Goal: Task Accomplishment & Management: Complete application form

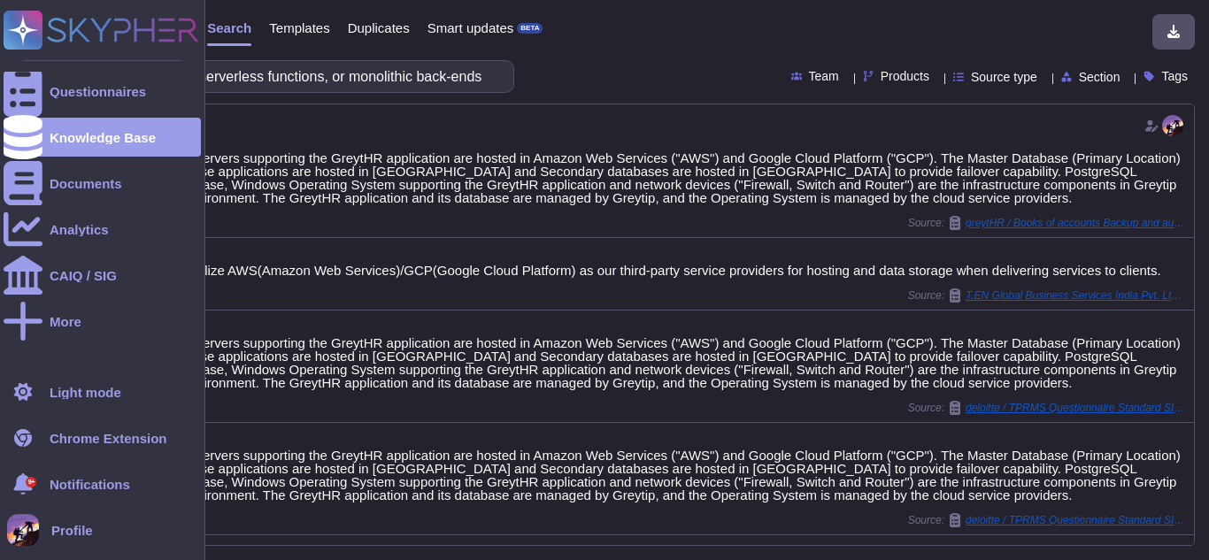
click at [0, 95] on div "Questionnaires Knowledge Base Documents Analytics CAIQ / SIG More Light mode Ch…" at bounding box center [102, 280] width 205 height 560
click at [35, 96] on div at bounding box center [23, 91] width 39 height 39
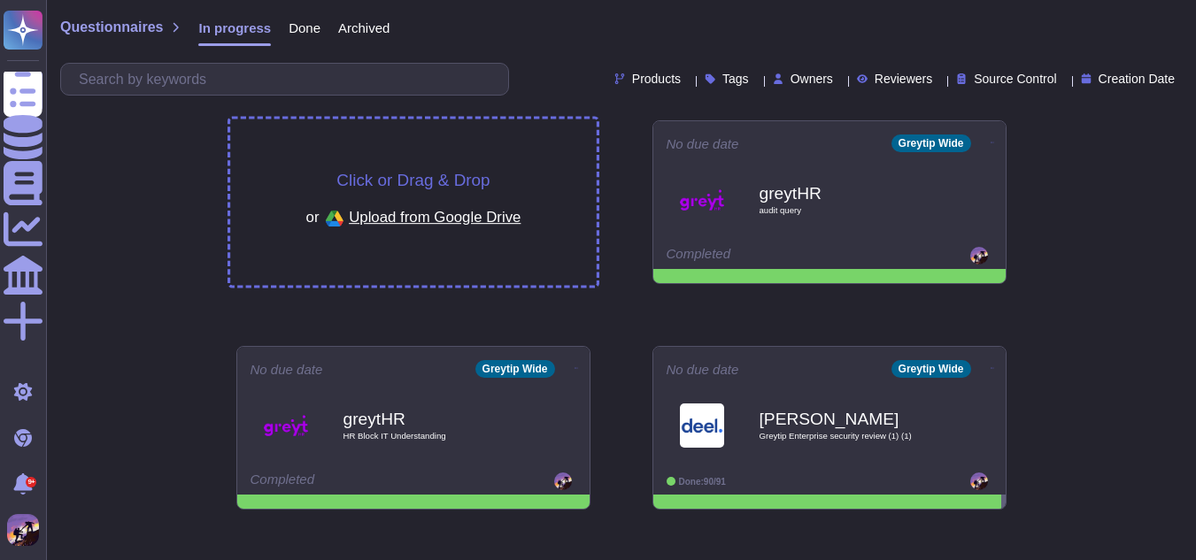
click at [305, 167] on div "Click or Drag & Drop or Upload from Google Drive" at bounding box center [413, 202] width 366 height 166
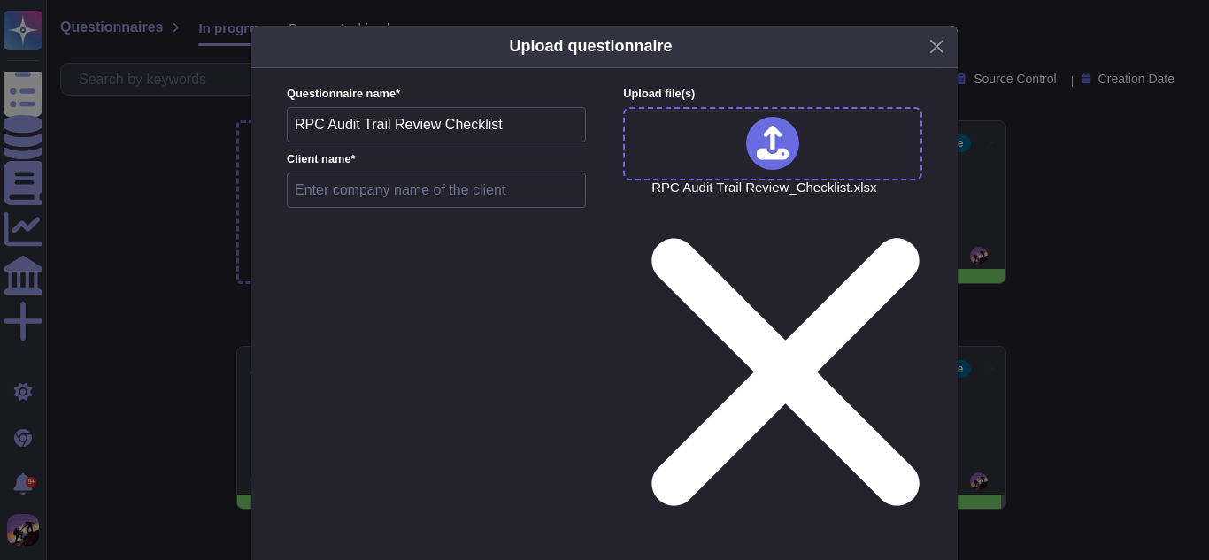
click at [381, 196] on input "text" at bounding box center [436, 190] width 299 height 35
type input "greytHR"
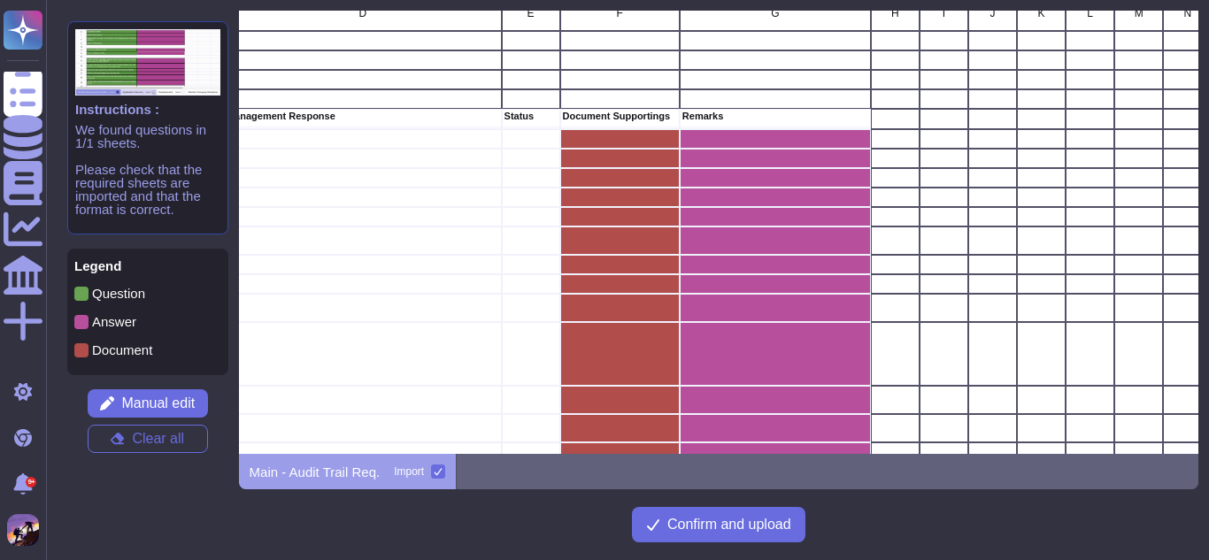
scroll to position [0, 870]
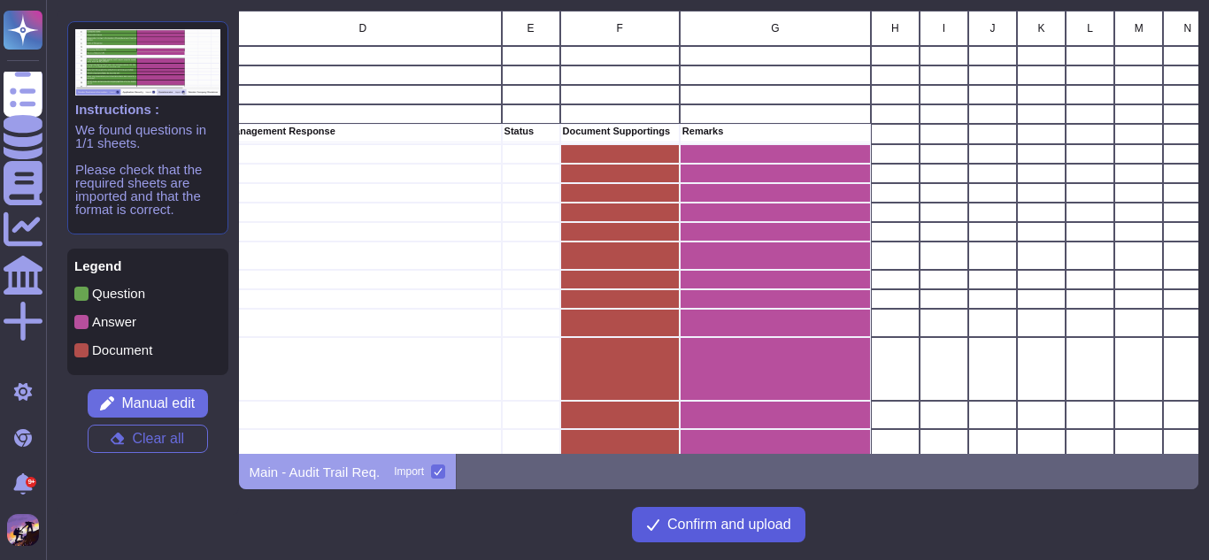
click at [673, 522] on span "Confirm and upload" at bounding box center [729, 525] width 124 height 14
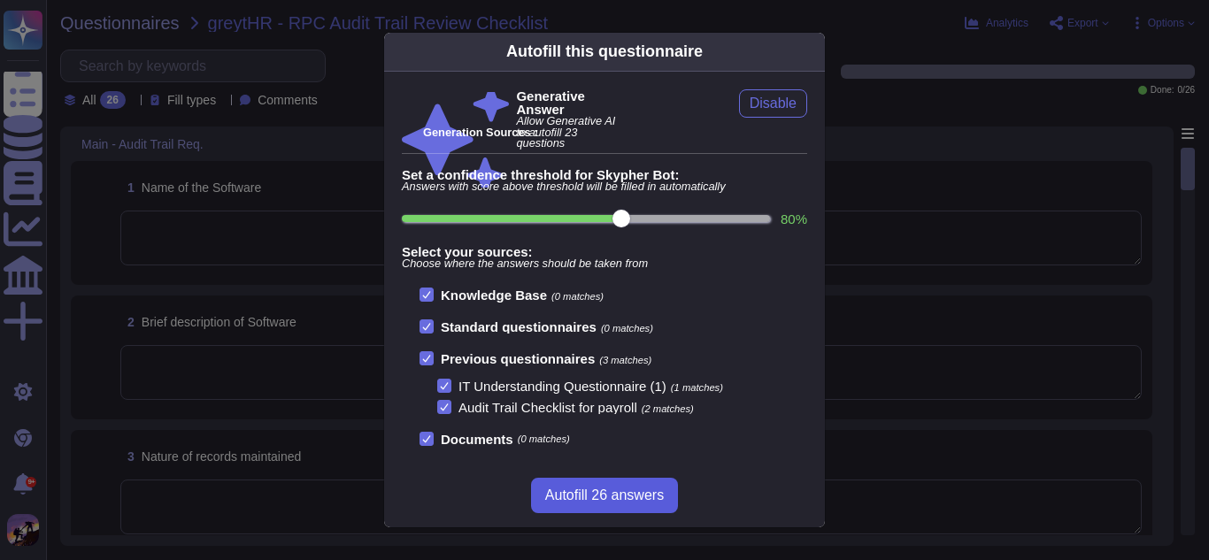
click at [624, 491] on span "Autofill 26 answers" at bounding box center [604, 495] width 119 height 14
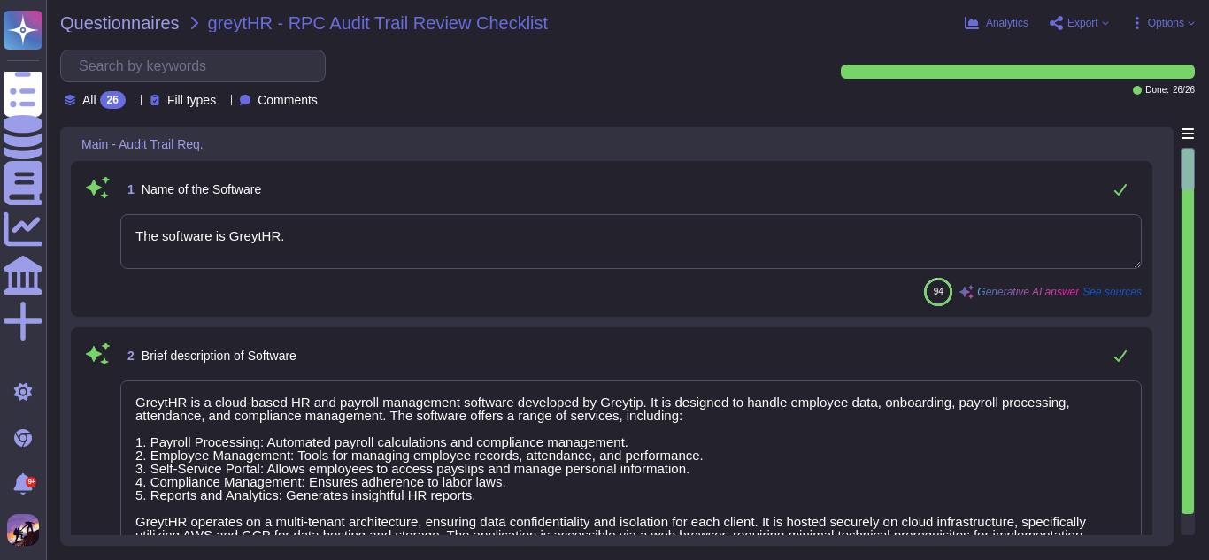
type textarea "The software is GreytHR."
type textarea "GreytHR is a cloud-based HR and payroll management software developed by Greyti…"
type textarea "The records maintained include: 1. Audit Trail Logs: Capturing user activities …"
type textarea "- The primary server hosting location for [DEMOGRAPHIC_DATA] customers is [GEOG…"
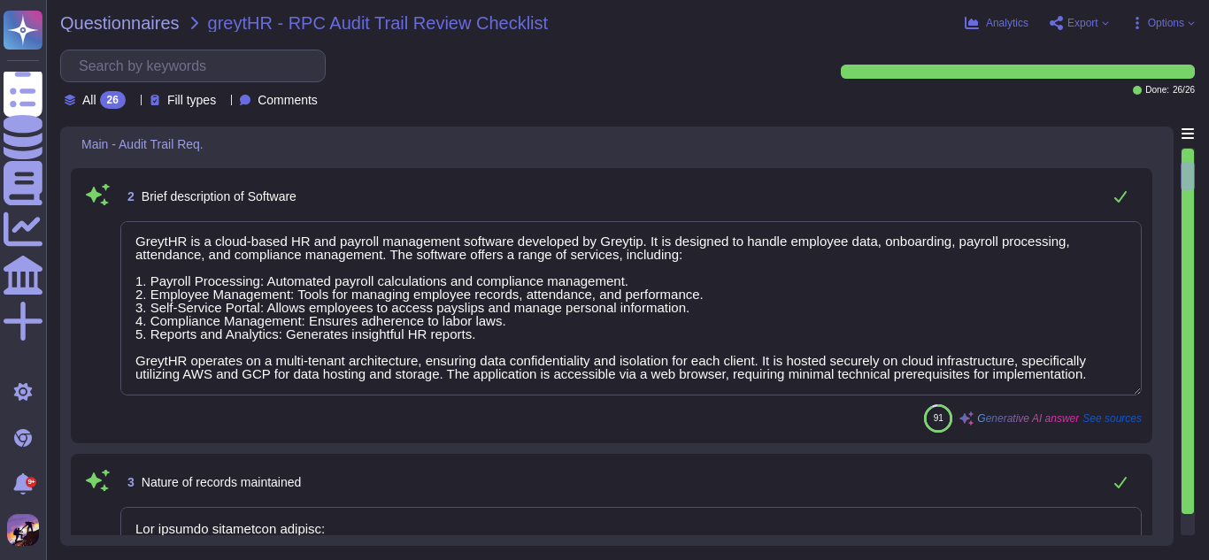
type textarea "The application is maintained in-house, as all software that runs on production…"
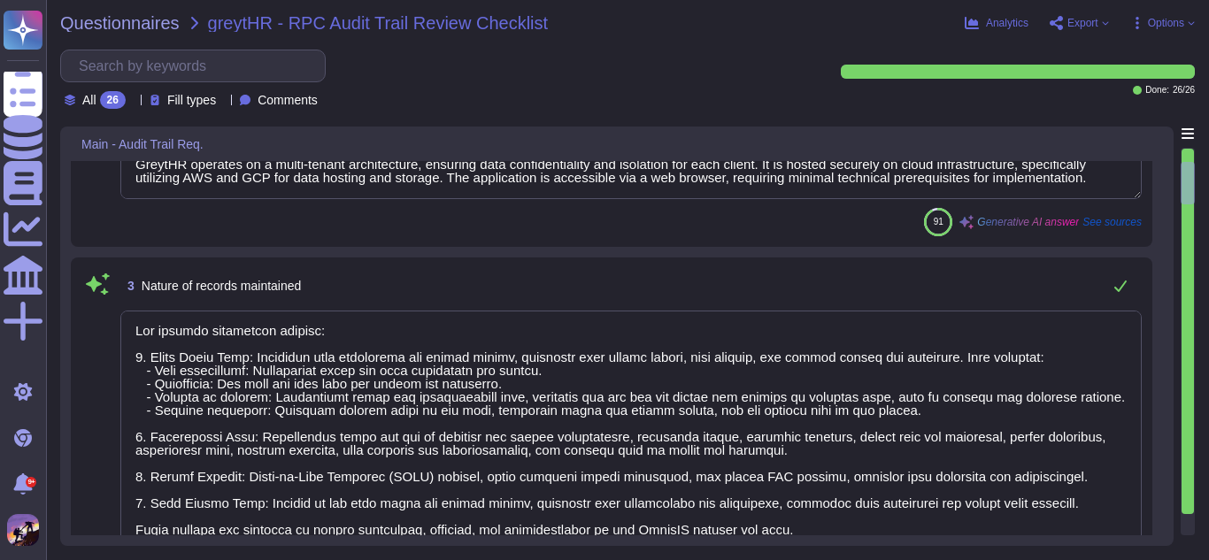
type textarea "Yes, the GreytHR application and its database are managed by Greytip, which ind…"
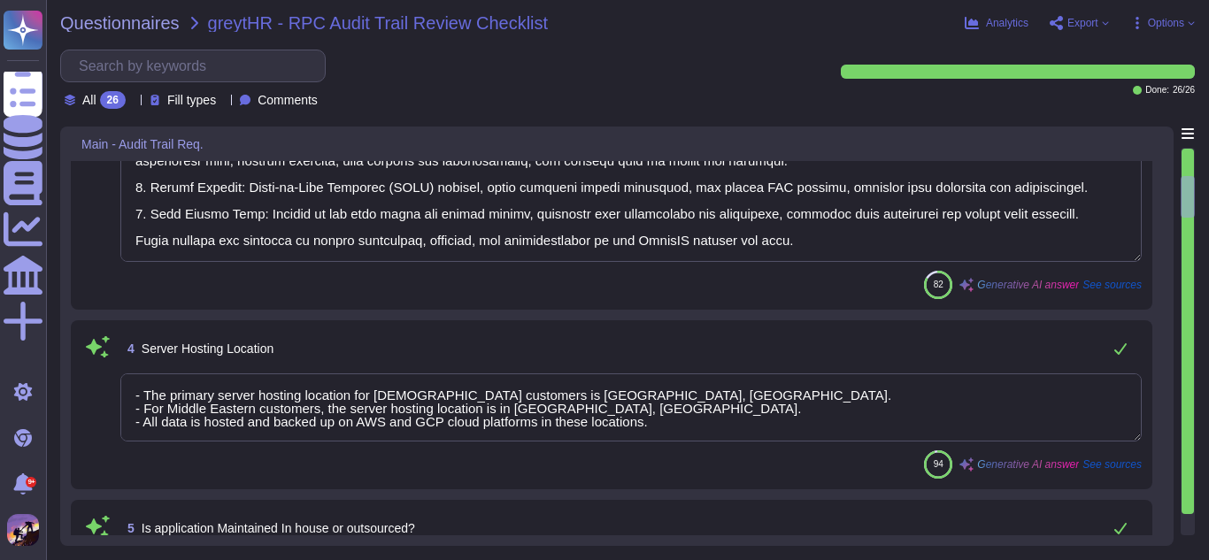
type textarea "- Database Type: PostgreSQL - Database Version: PostgreSQL version 15 - Databas…"
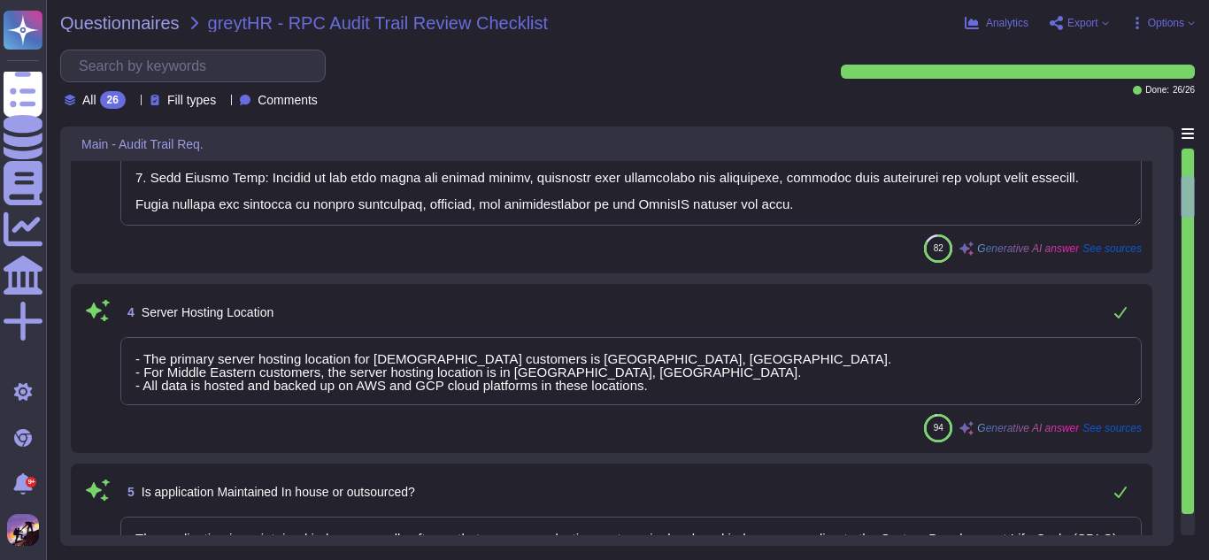
scroll to position [696, 0]
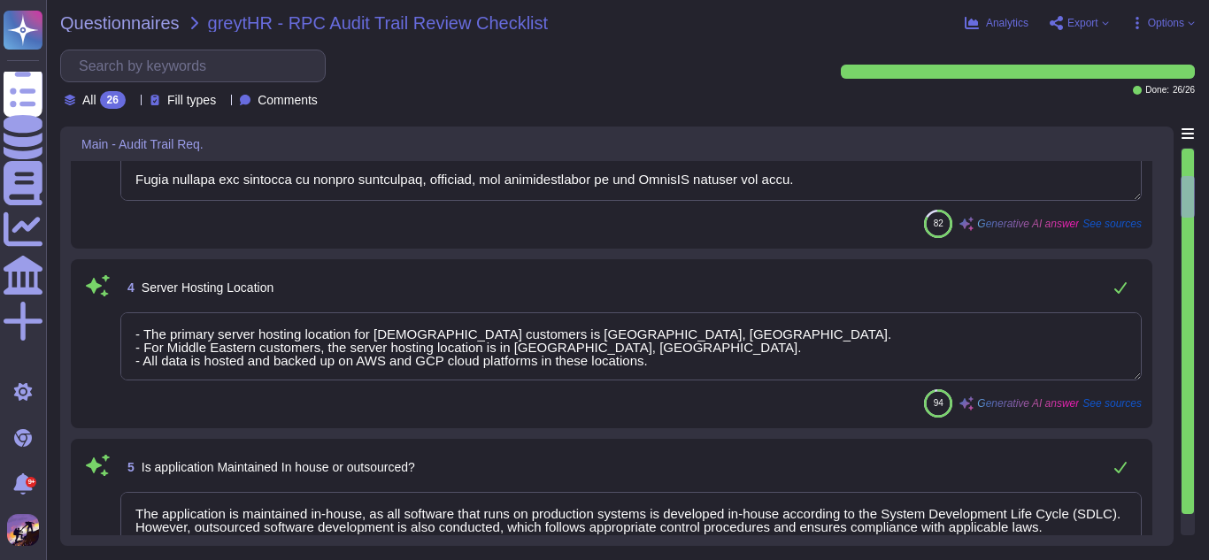
type textarea "The operating system is a Linux-based Hardened Custom Ubuntu AMI. It has been h…"
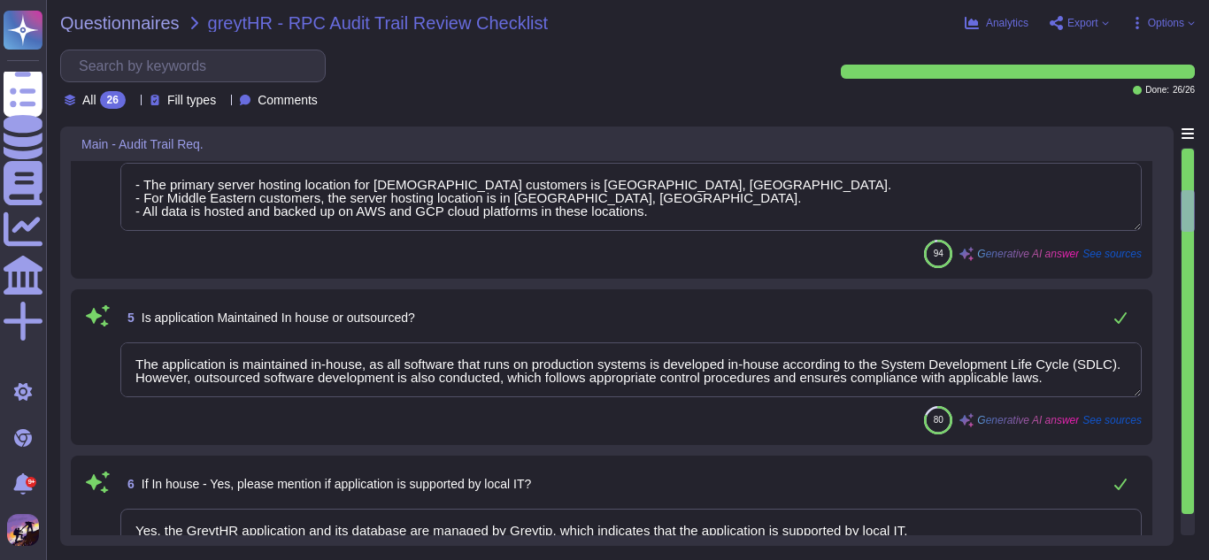
scroll to position [846, 0]
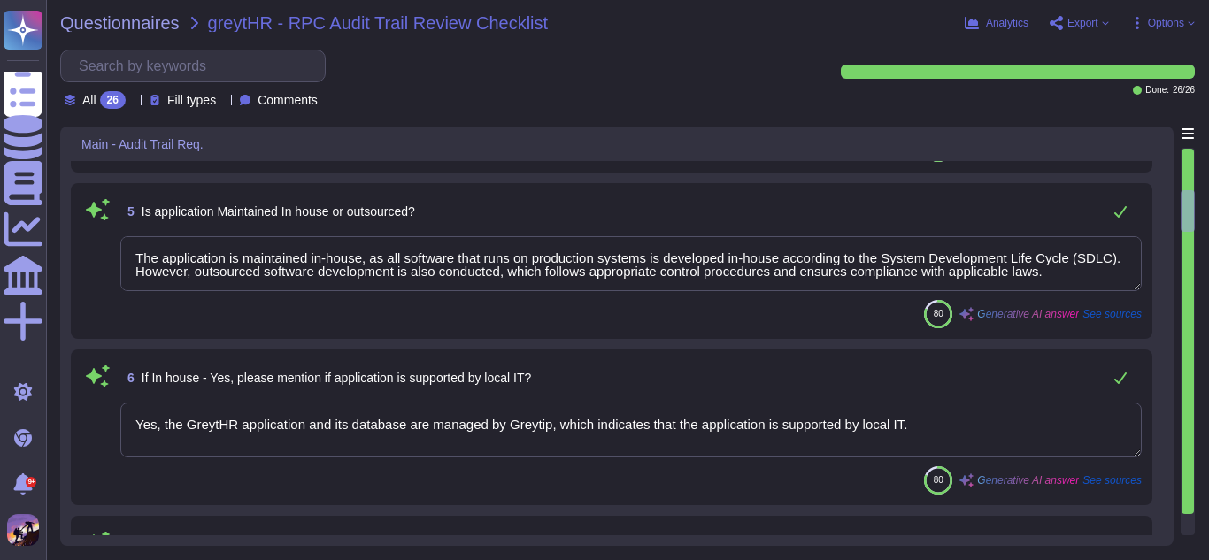
type textarea "The application system in use is GreytHR, which is a cloud-based HR and payroll…"
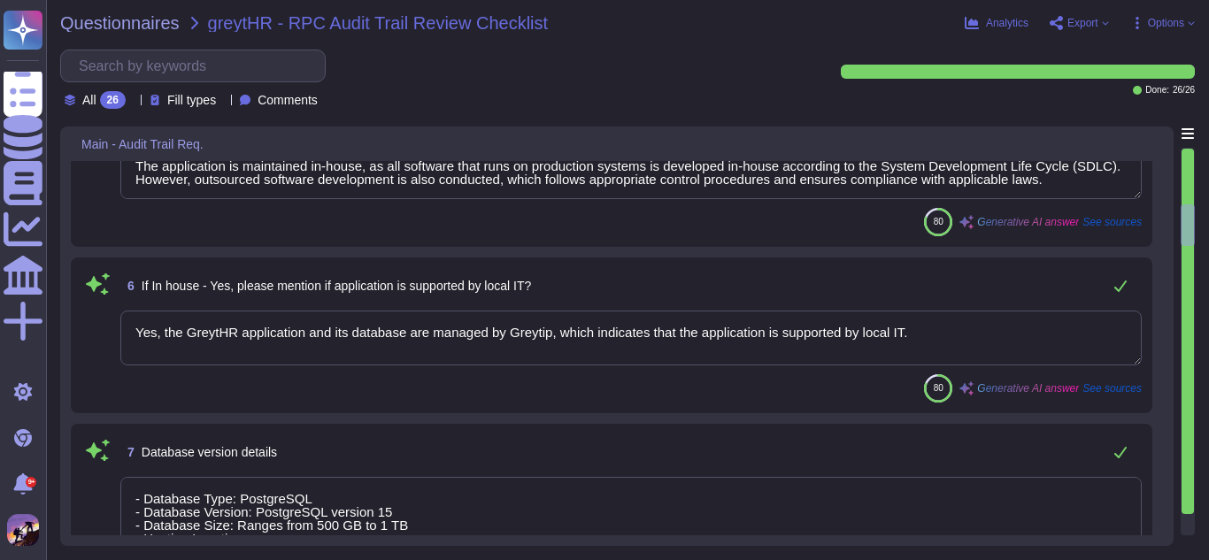
scroll to position [1039, 0]
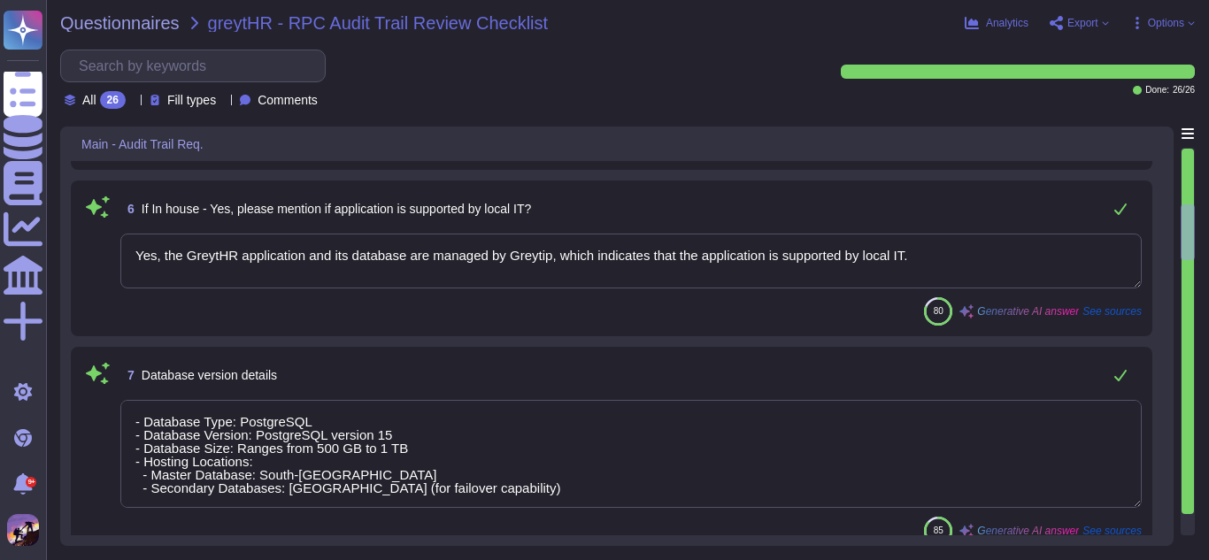
type textarea "The audit trail feature is always enabled and never disabled, ensuring continuo…"
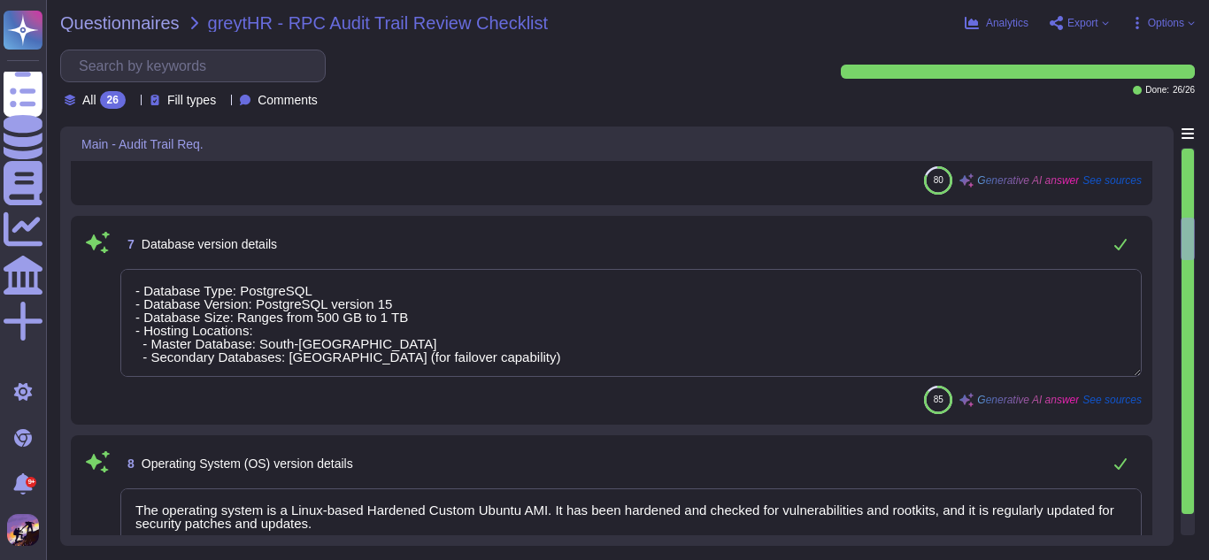
type textarea "The audit trail feature is not configurable to be disabled or tampered with, en…"
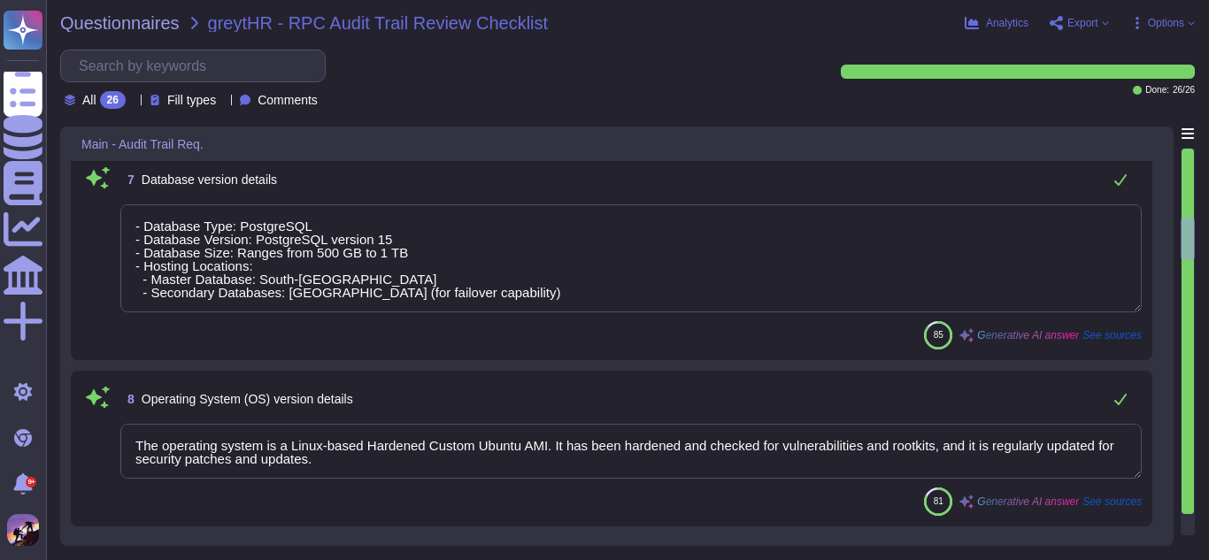
scroll to position [2, 0]
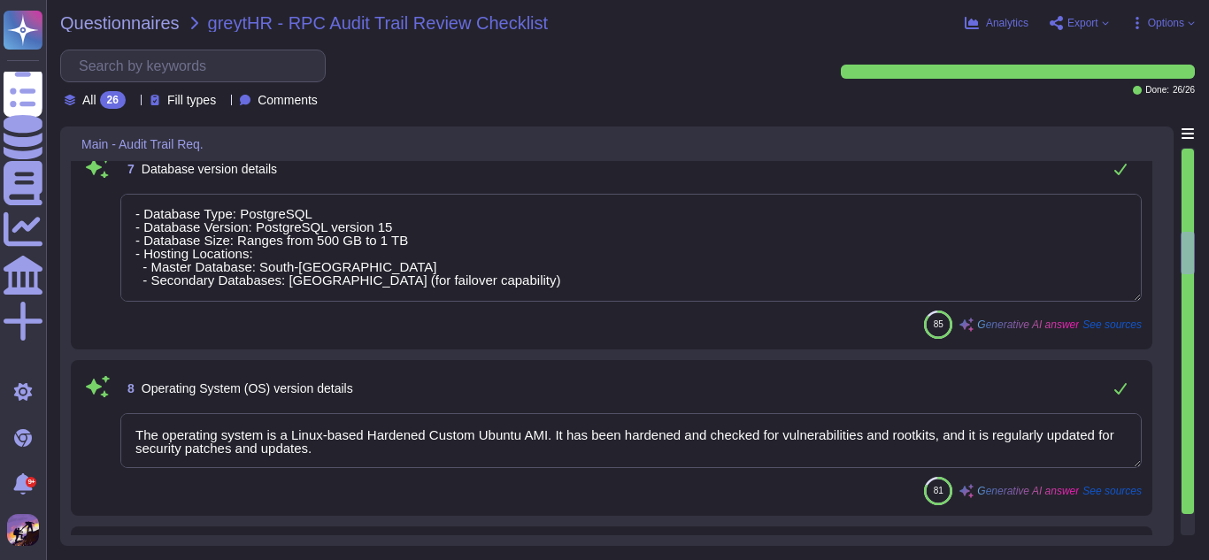
type textarea "Yes, the audit trail is enabled at the database level to log all direct data ch…"
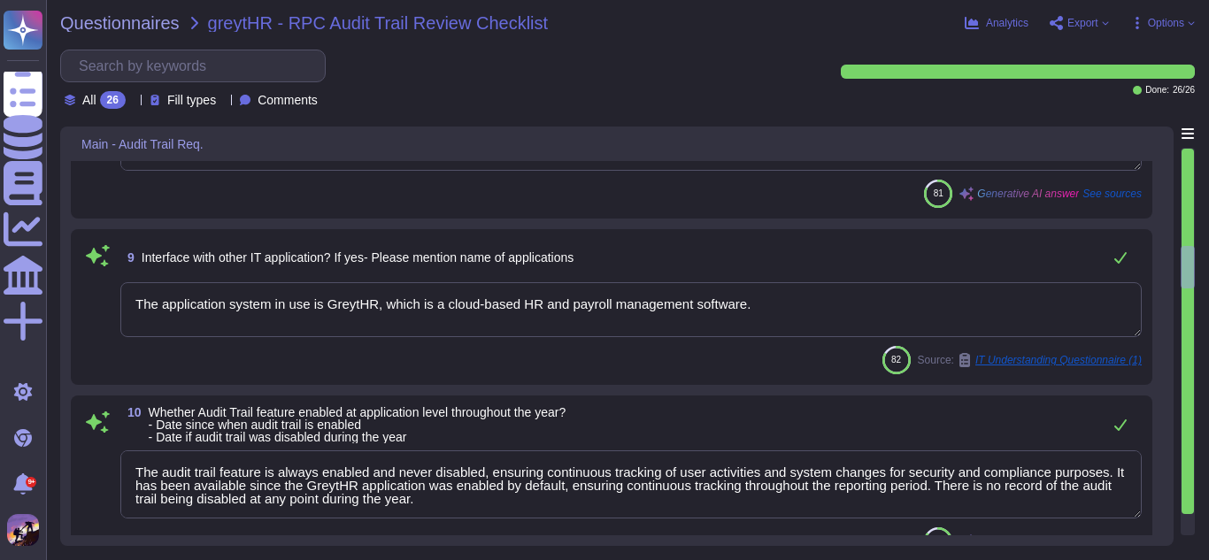
type textarea "The audit trail feature is not configurable to be disabled or tampered with, en…"
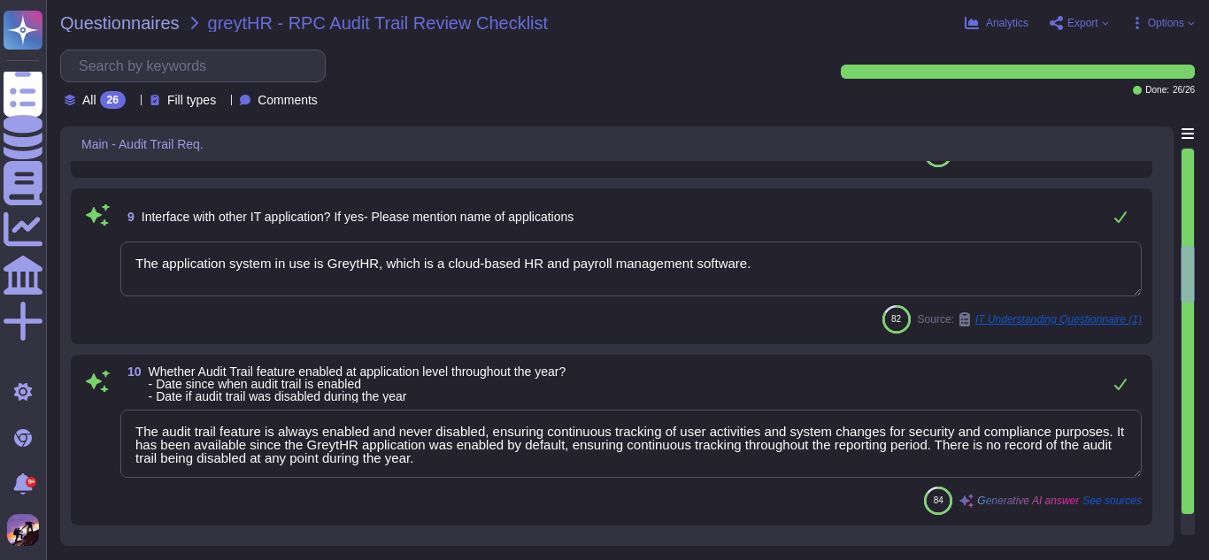
scroll to position [1623, 0]
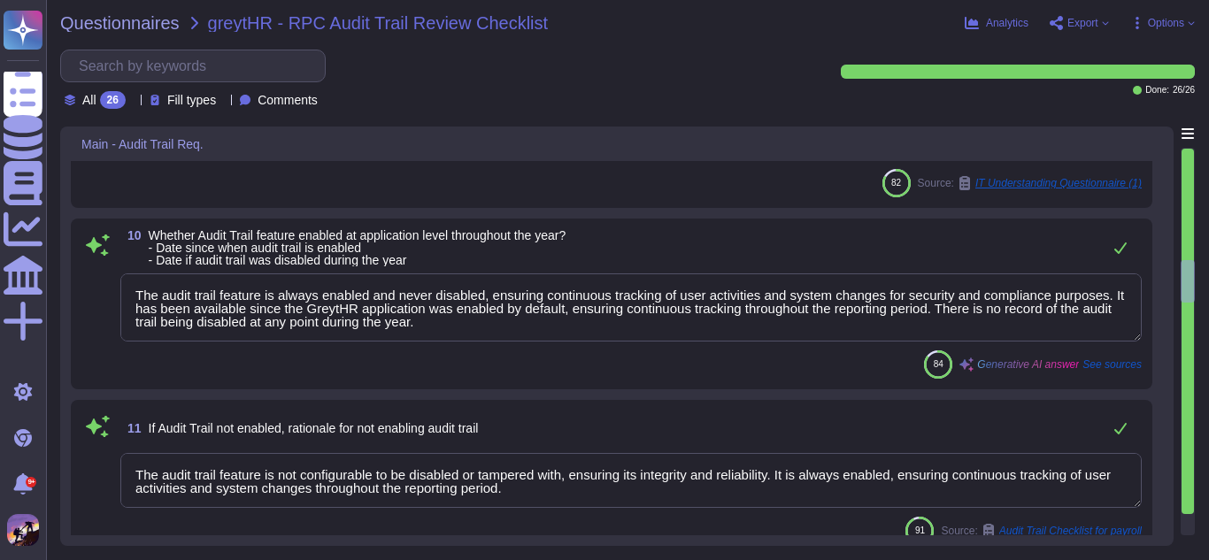
type textarea "Controls over the maintenance and monitoring of the audit trail at both the app…"
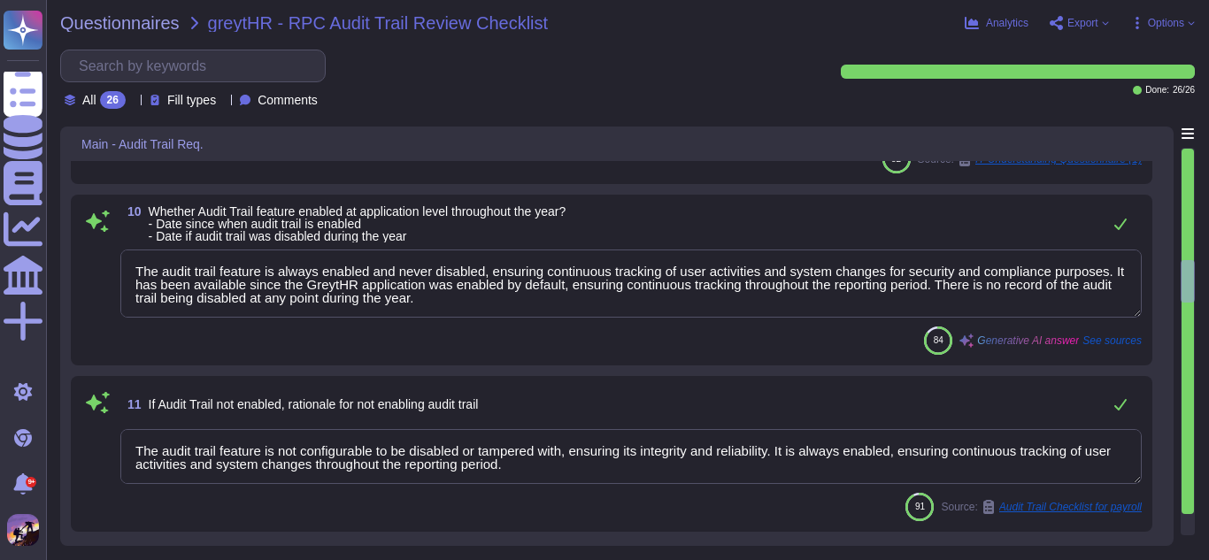
scroll to position [2, 0]
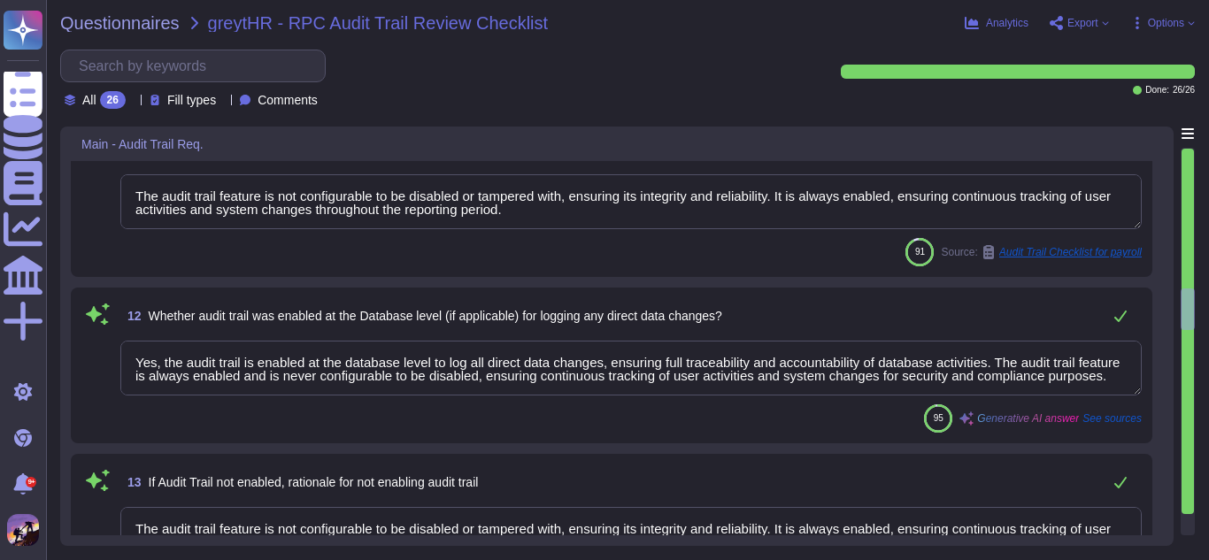
type textarea "Access to audit logs is restricted to authorized personnel, ensuring unique acc…"
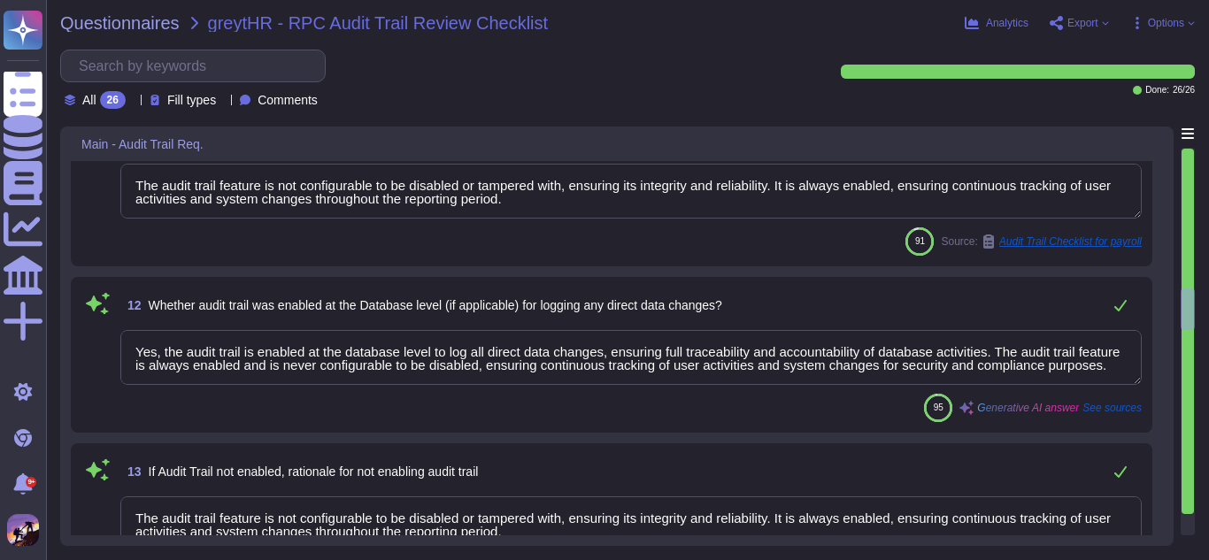
scroll to position [15, 0]
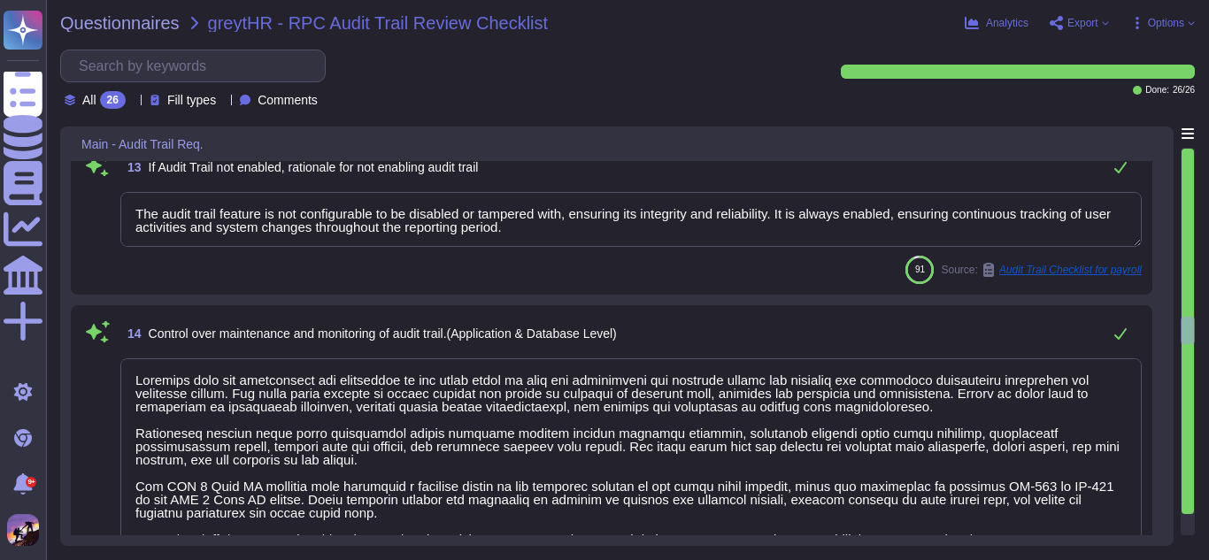
type textarea "Yes, the audit trail is preserved as part of record retention at both the appli…"
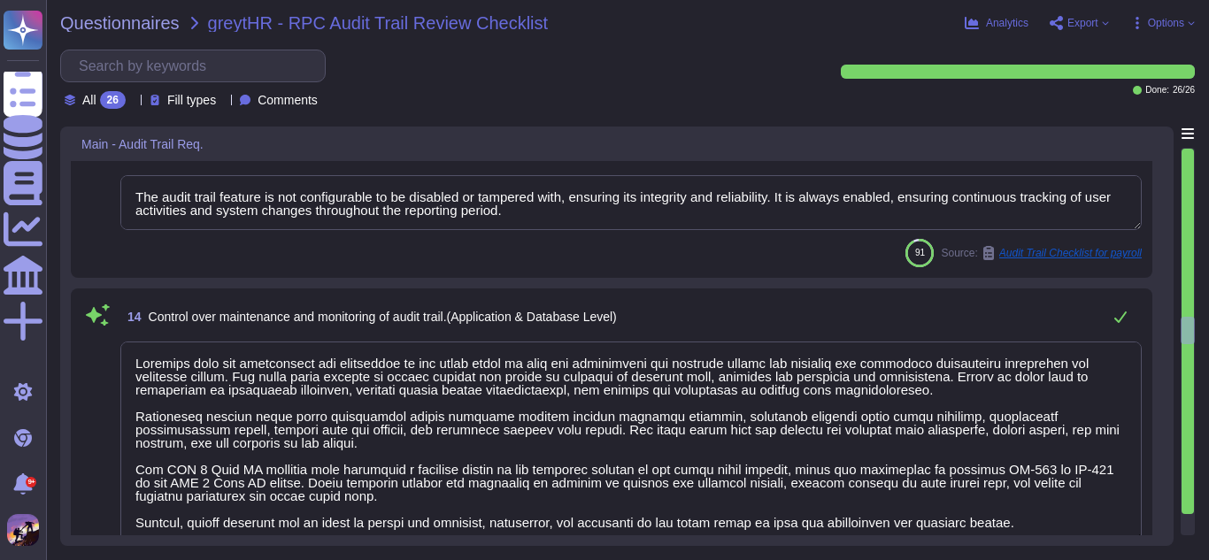
scroll to position [2, 0]
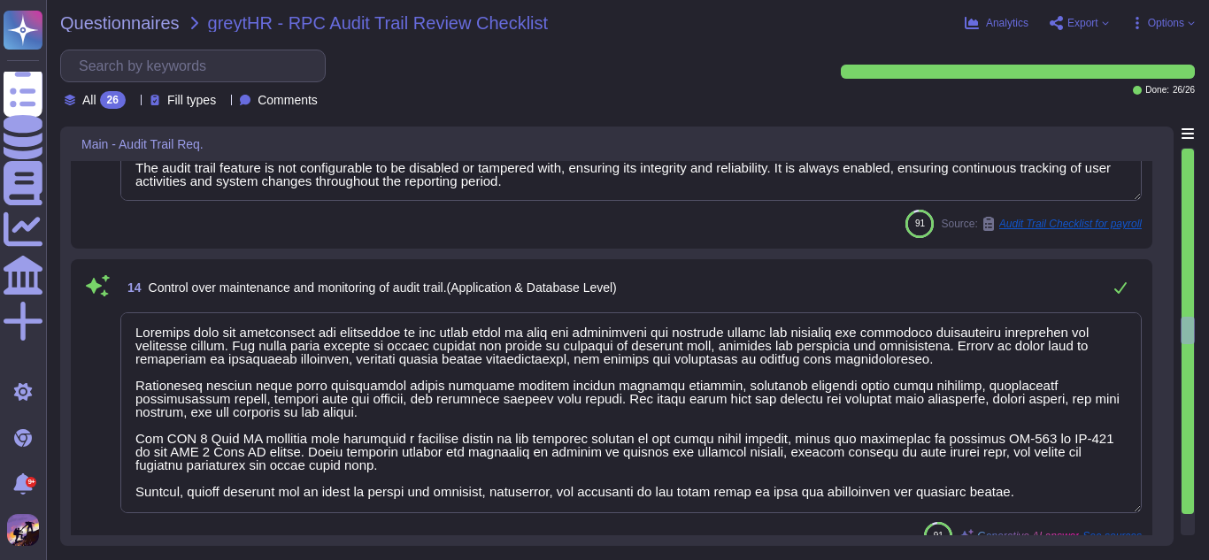
type textarea "Yes, the audit trail feature is always enabled and is designed to capture chang…"
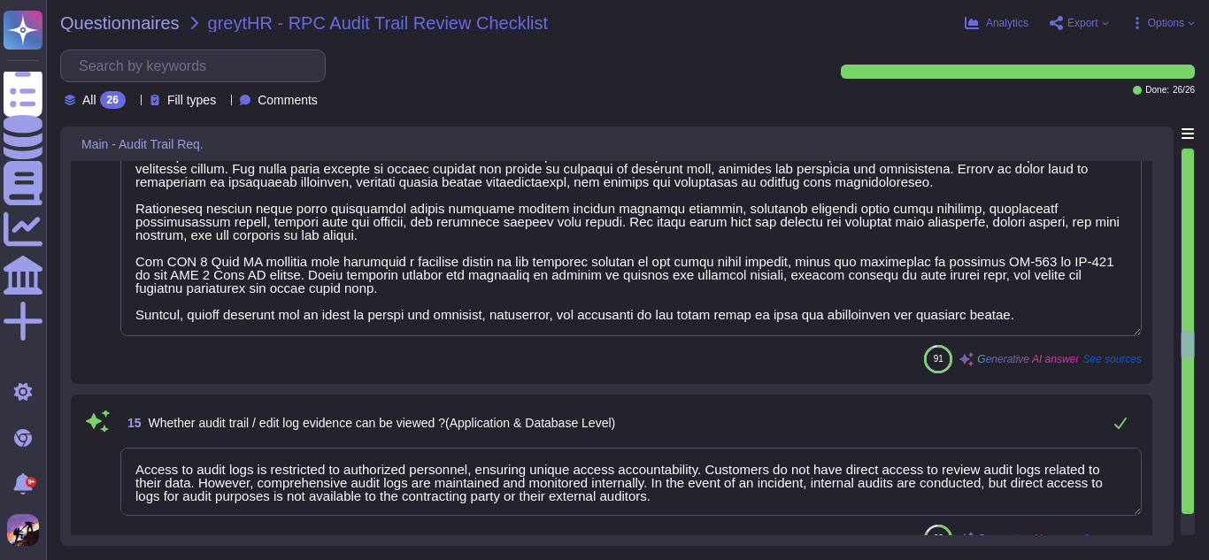
type textarea "- The software has an audit trail feature enabled by default at both the applic…"
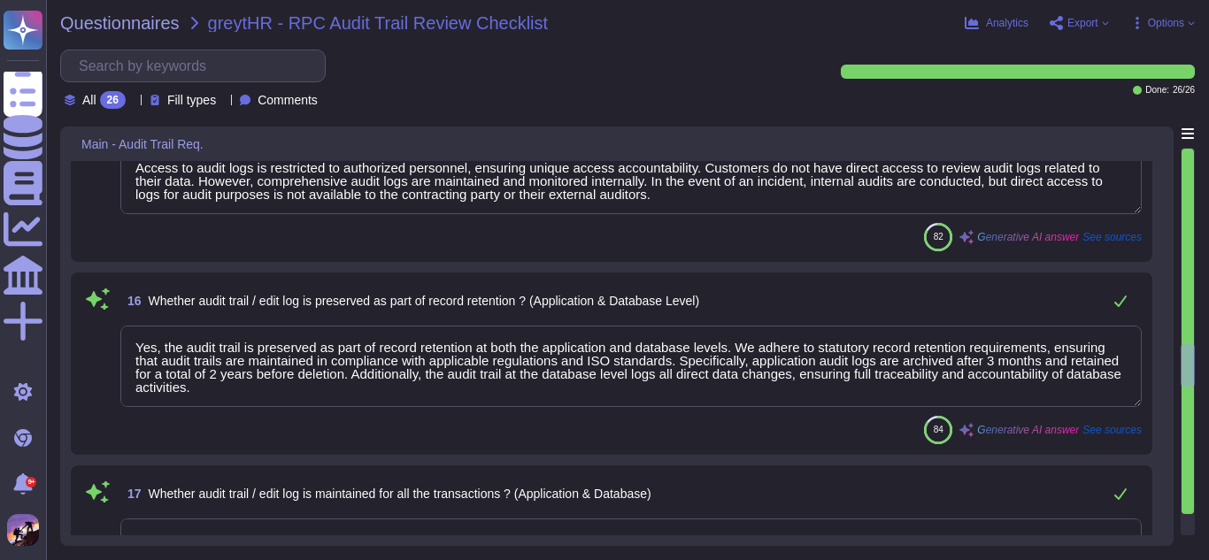
scroll to position [2, 0]
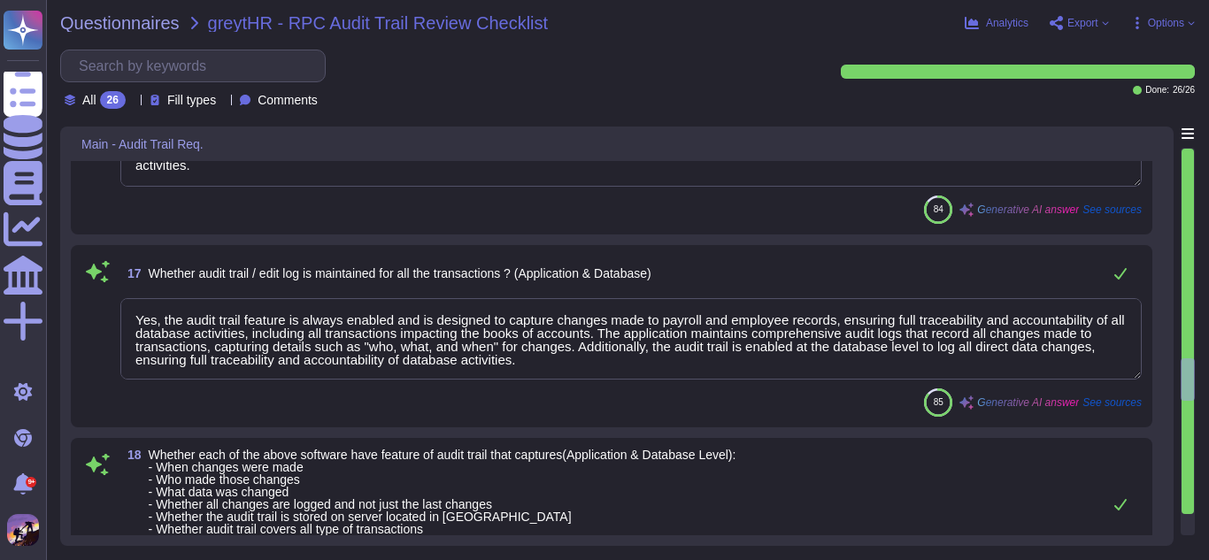
type textarea "User IDs are assigned to each individual, and it is emphasized that User IDs ar…"
type textarea "Yes, backups are created regularly, including for the books of accounts and oth…"
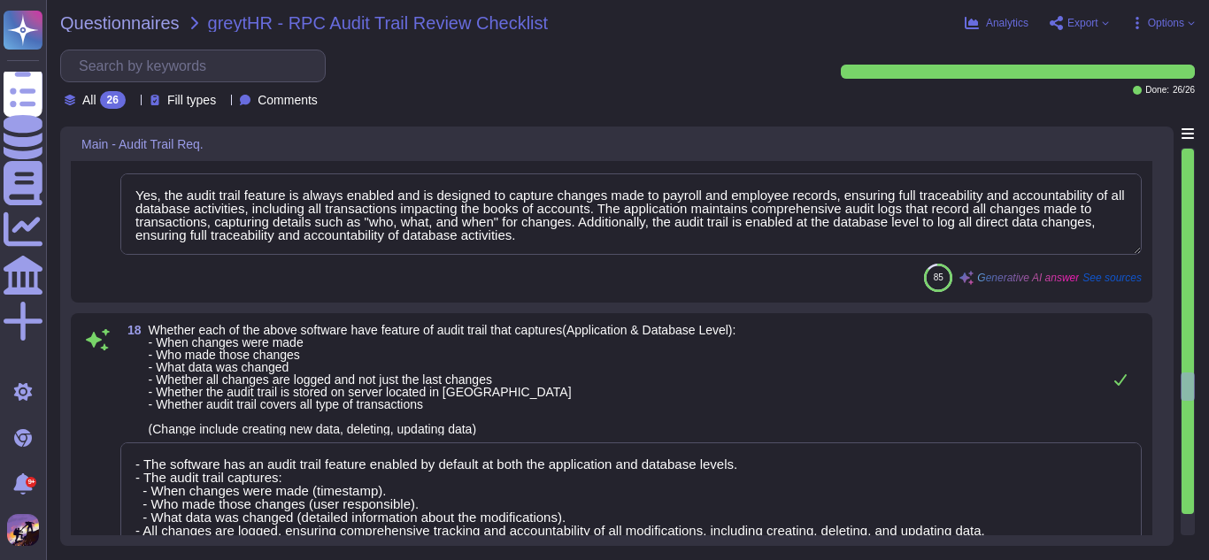
scroll to position [3147, 0]
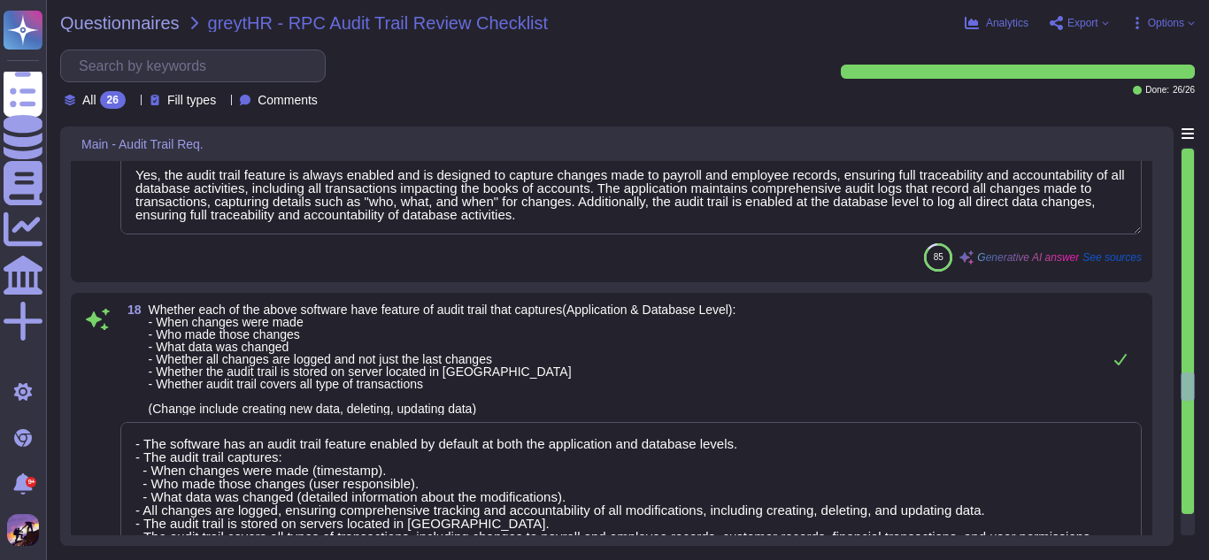
type textarea "Yes, daily backups are taken from the server physically located in [GEOGRAPHIC_…"
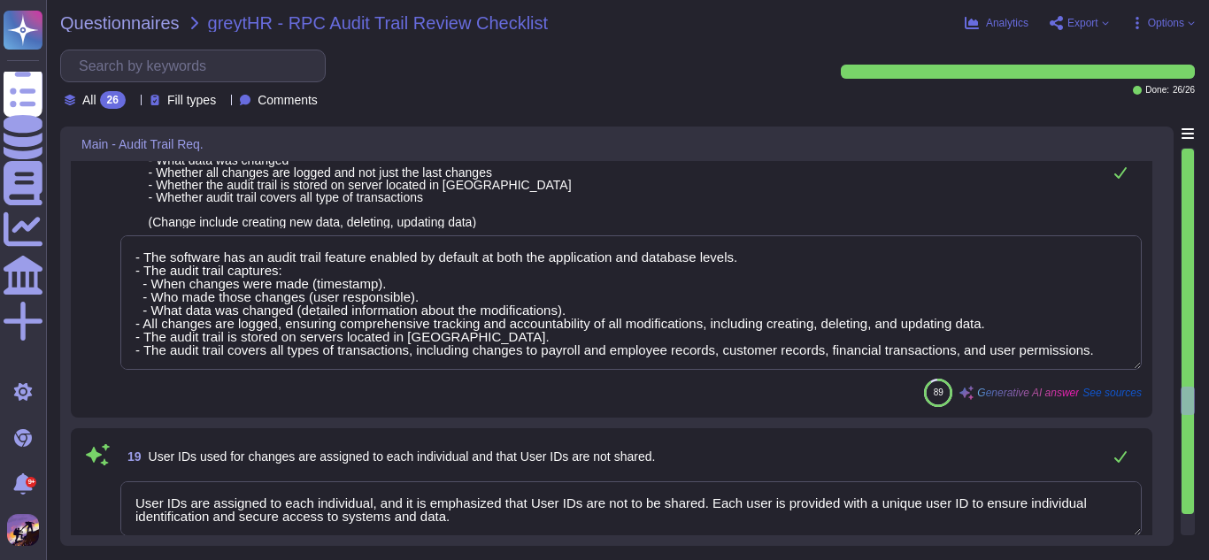
type textarea "Yes, the books of account and other relevant books and papers maintained in ele…"
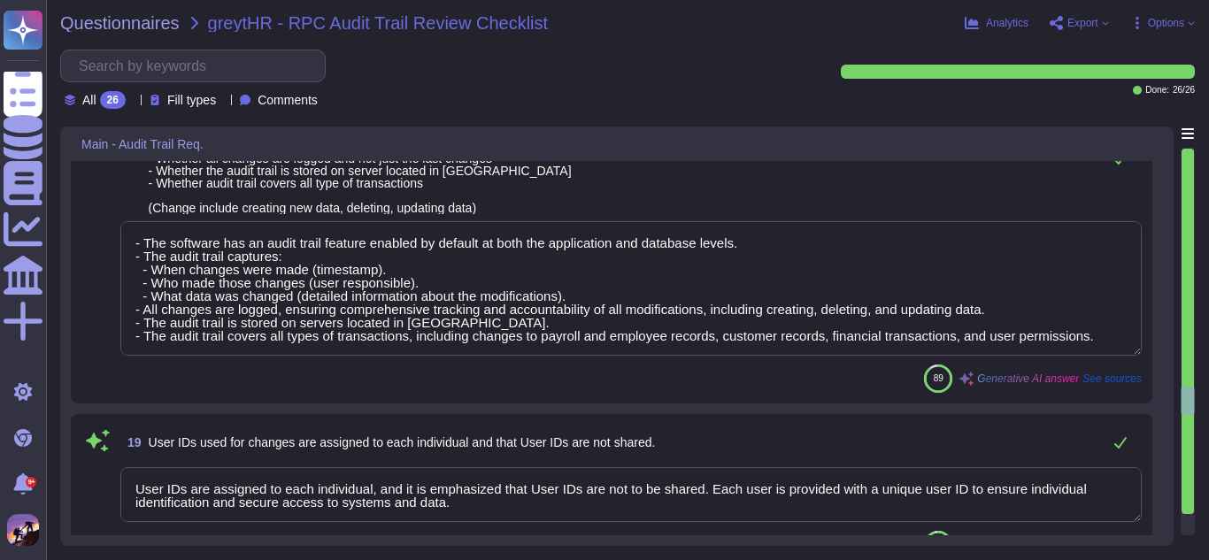
scroll to position [2, 0]
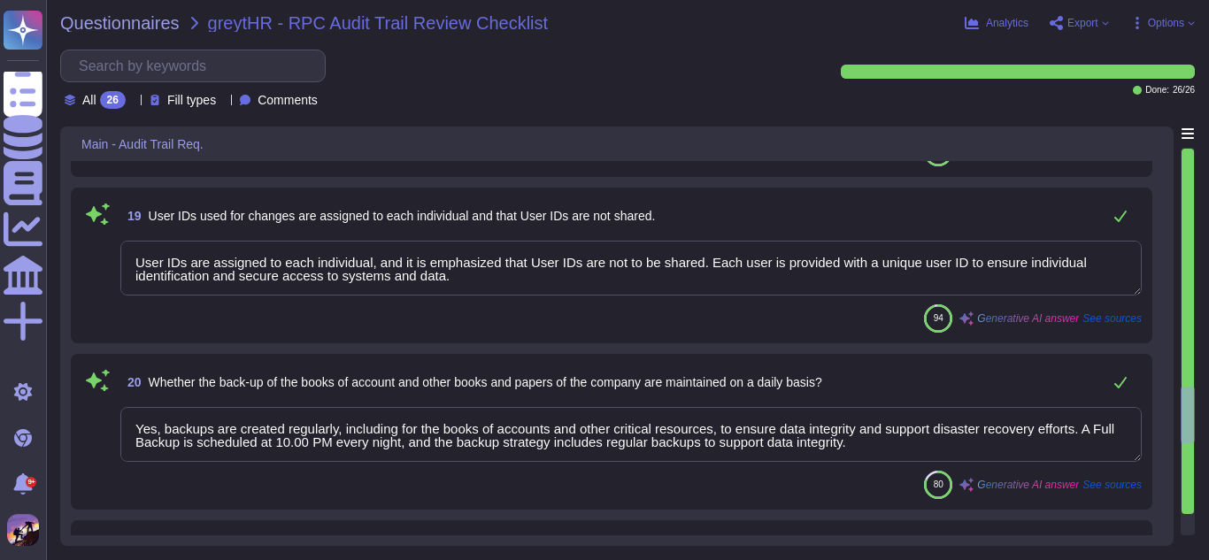
type textarea "- Yes, the audit trail feature has been implemented by the service provider, en…"
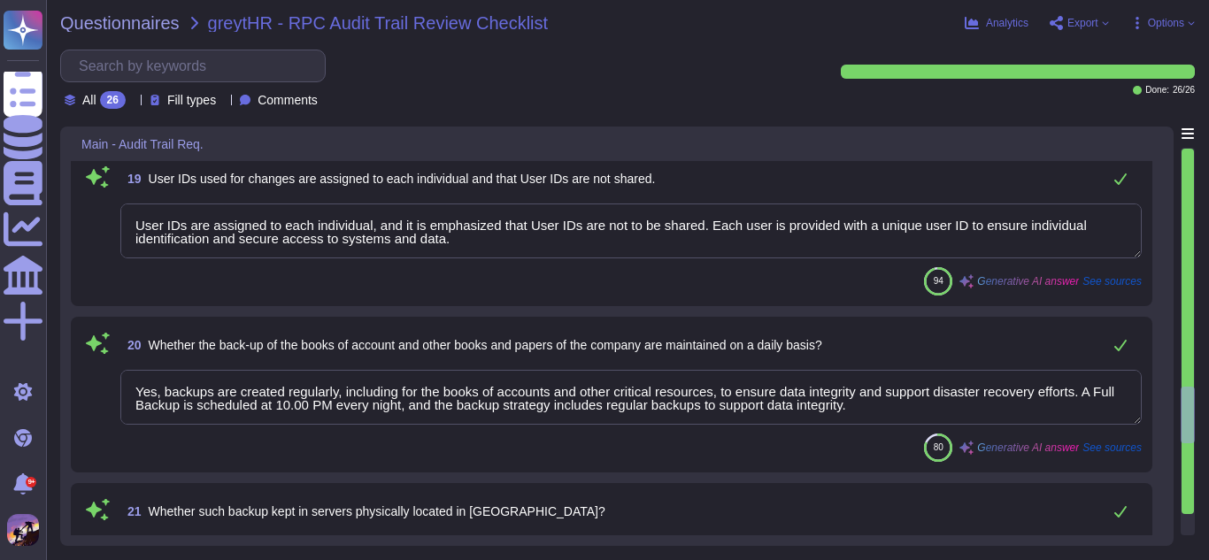
scroll to position [3593, 0]
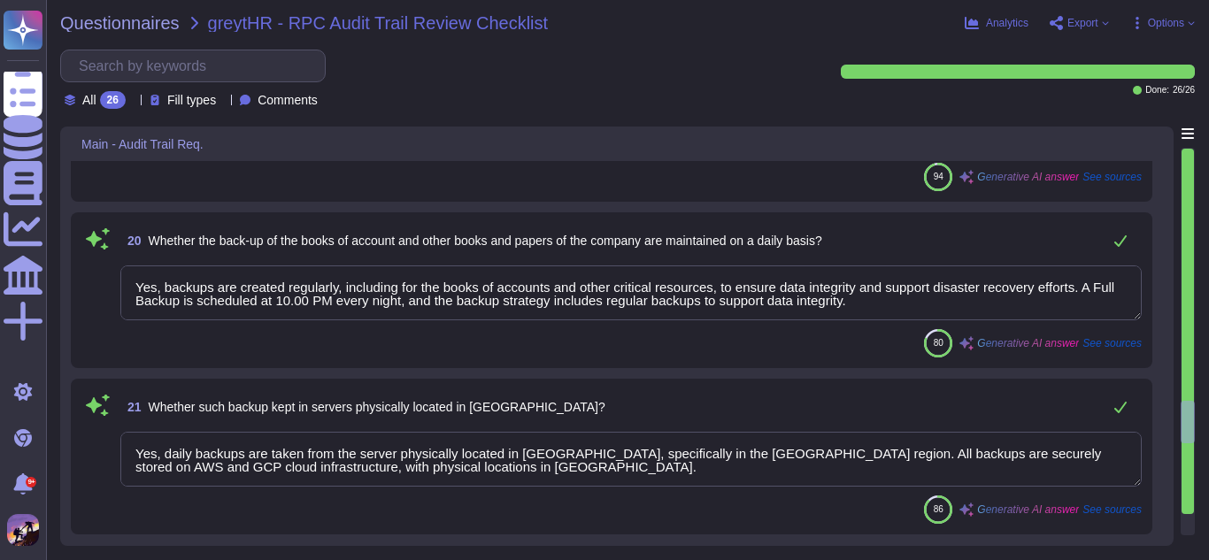
type textarea "Yes, audit trails are reviewed regularly. There is a periodic review of audit t…"
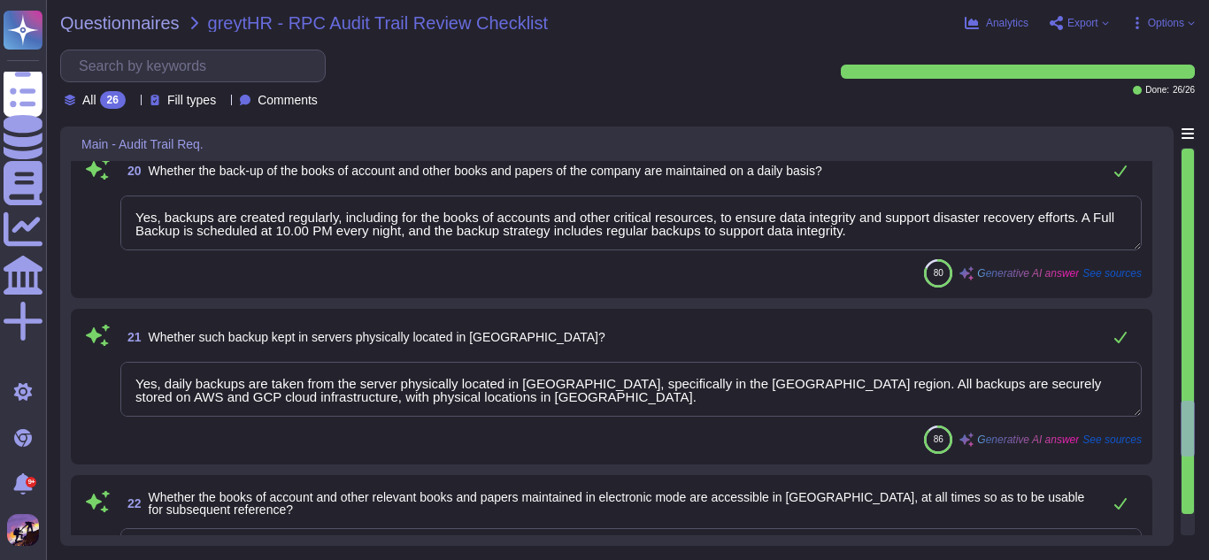
scroll to position [3755, 0]
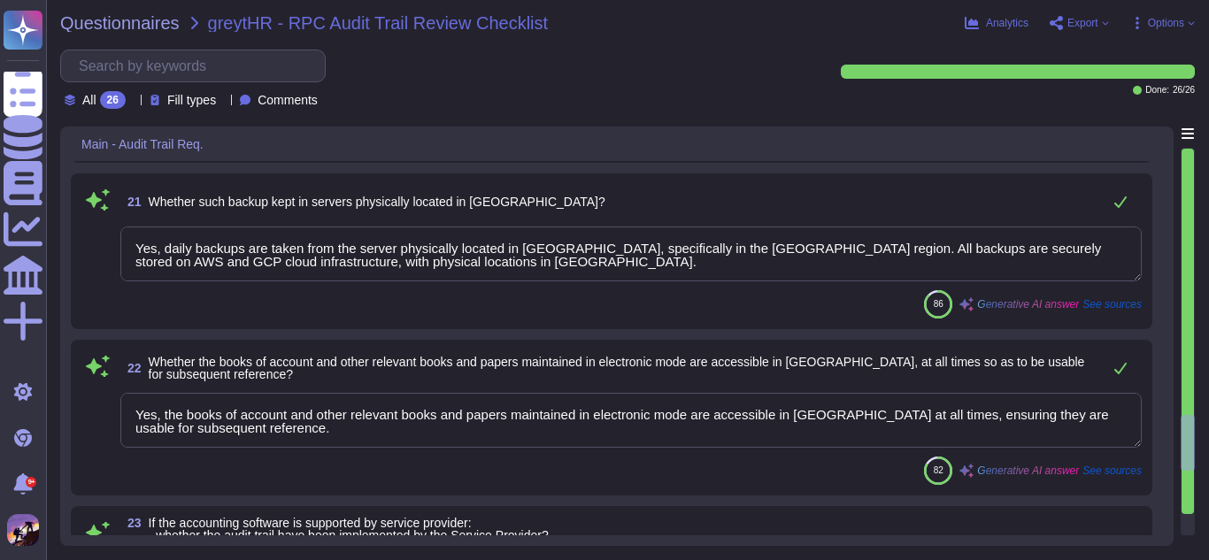
type textarea "We do not grant audit rights to the contracting party or their external auditor…"
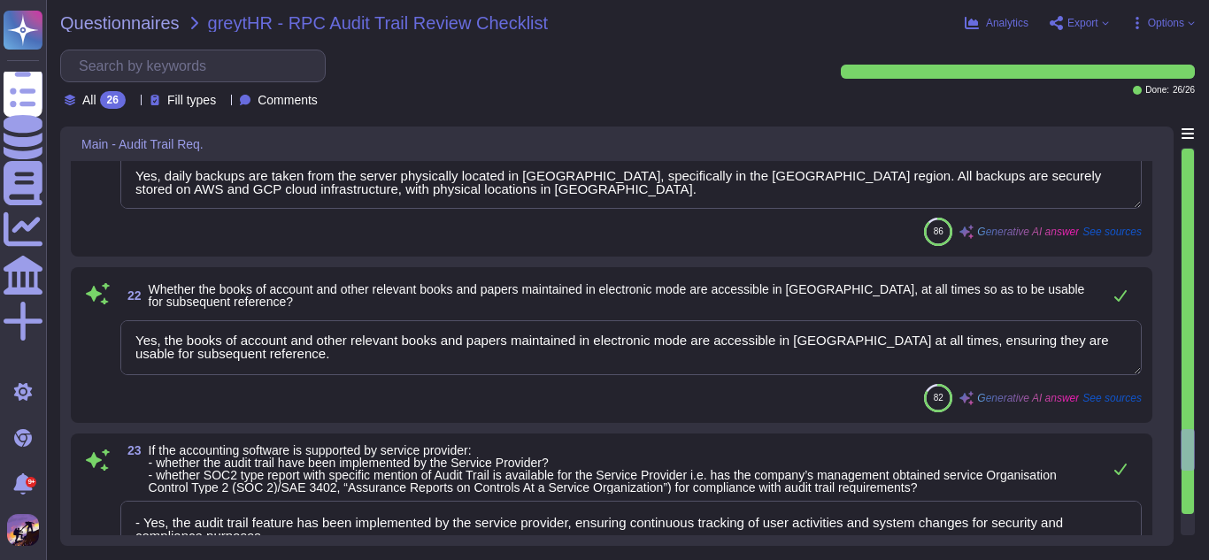
scroll to position [4148, 0]
type textarea "Clients can monitor application uptime in real time through our public status p…"
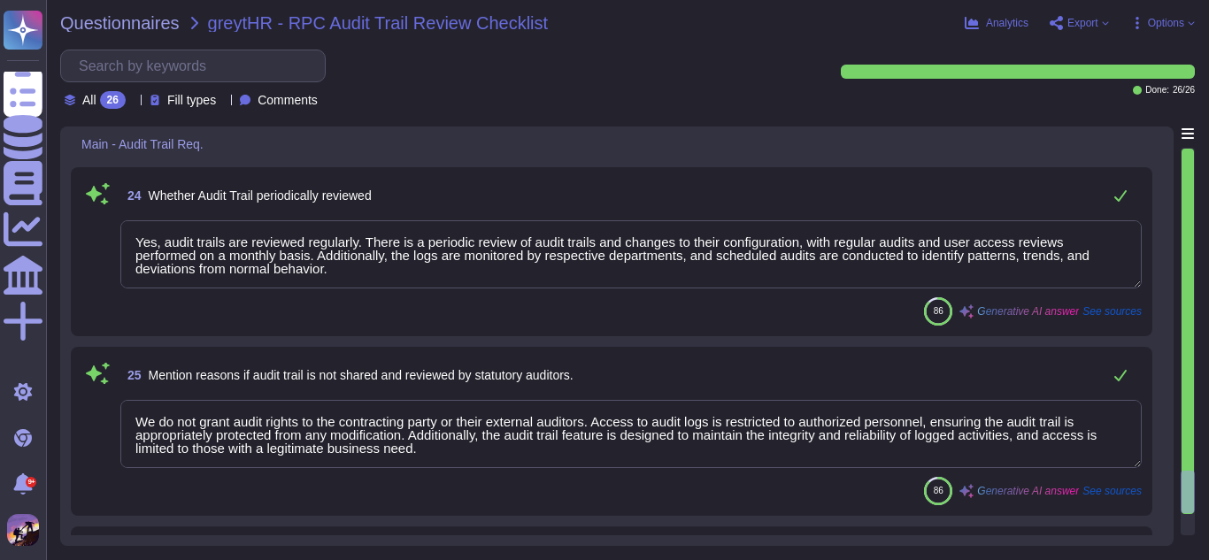
scroll to position [4566, 0]
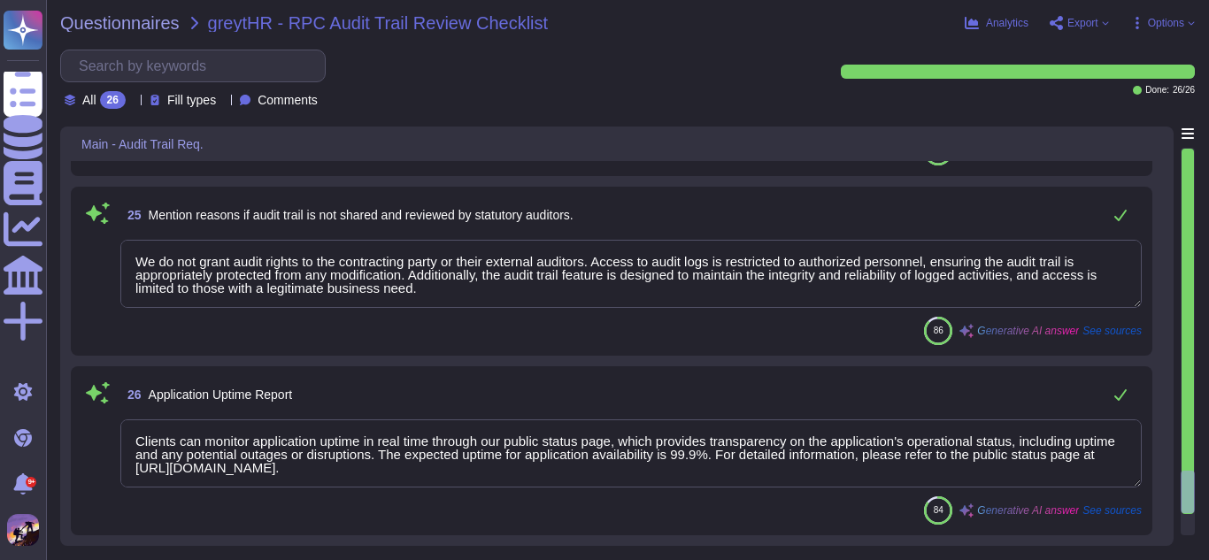
click at [1095, 22] on span "Export" at bounding box center [1082, 23] width 31 height 11
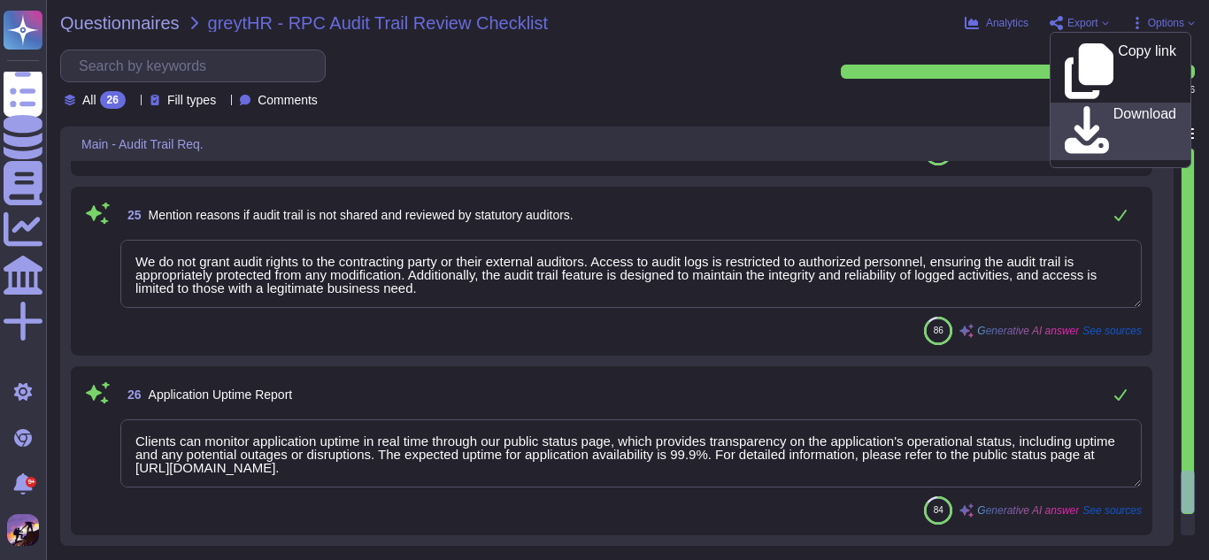
click at [1113, 107] on p "Download" at bounding box center [1144, 132] width 63 height 50
